Goal: Check status: Check status

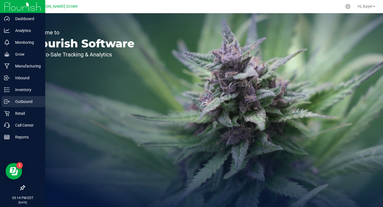
click at [18, 101] on p "Outbound" at bounding box center [26, 101] width 33 height 7
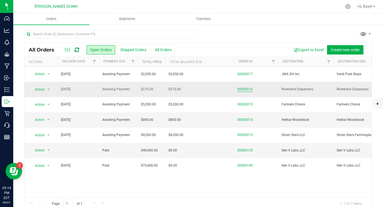
click at [248, 89] on link "00000216" at bounding box center [244, 89] width 15 height 5
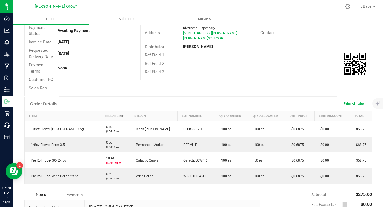
scroll to position [60, 0]
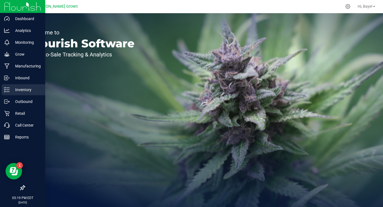
click at [12, 92] on p "Inventory" at bounding box center [26, 90] width 33 height 7
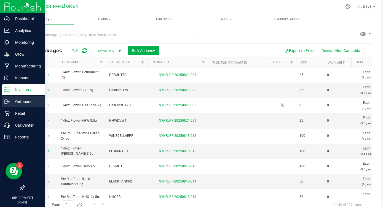
click at [11, 100] on p "Outbound" at bounding box center [26, 101] width 33 height 7
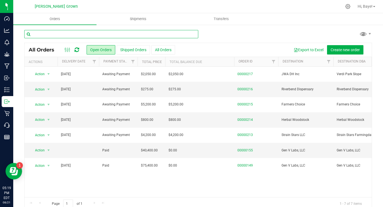
click at [106, 32] on input "text" at bounding box center [111, 34] width 174 height 8
type input "riverbend"
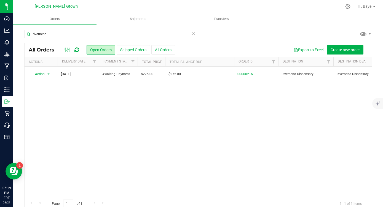
click at [162, 45] on div "All Orders Open Orders Shipped Orders All Orders Export to Excel Create new ord…" at bounding box center [198, 50] width 347 height 14
click at [161, 54] on button "All Orders" at bounding box center [163, 49] width 24 height 9
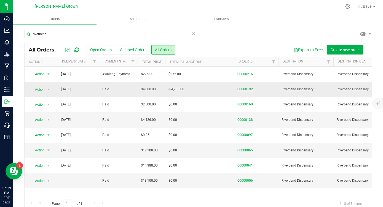
click at [242, 89] on link "00000192" at bounding box center [244, 89] width 15 height 5
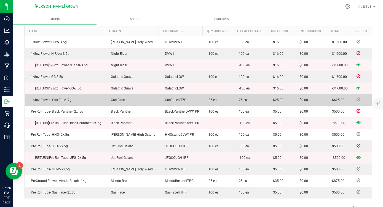
scroll to position [156, 0]
